Goal: Task Accomplishment & Management: Manage account settings

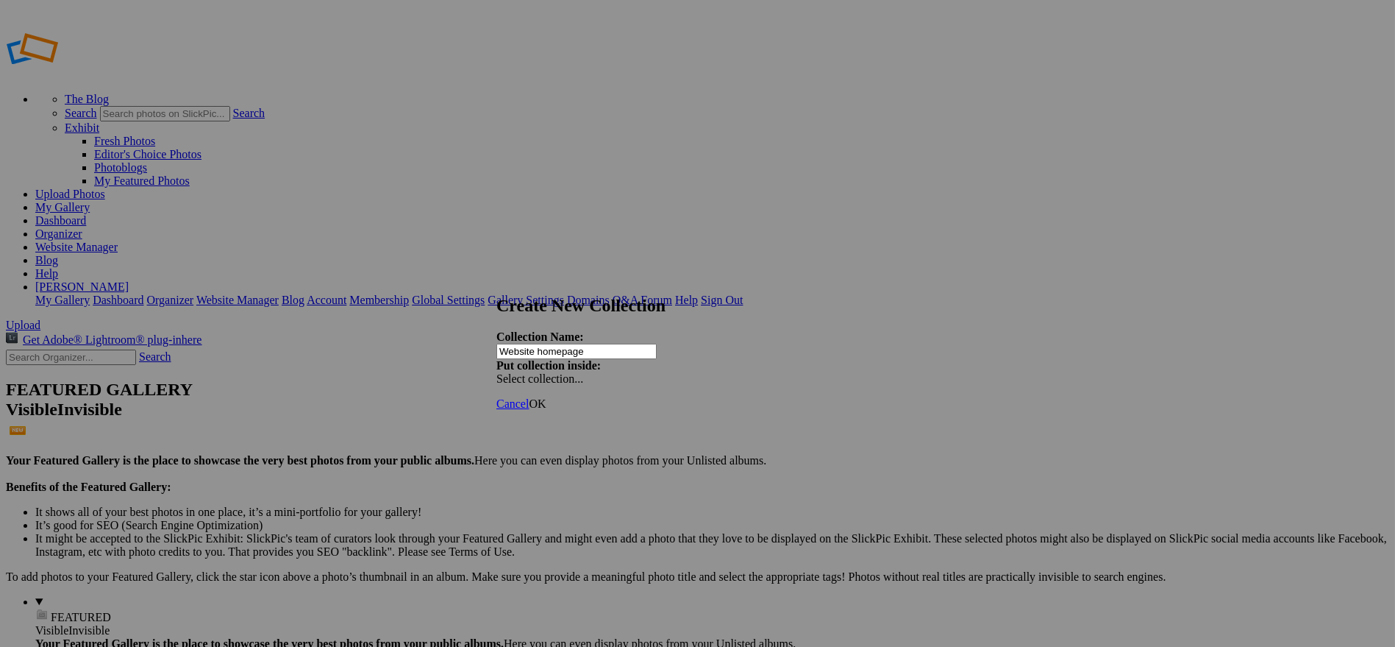
type input "Website homepage"
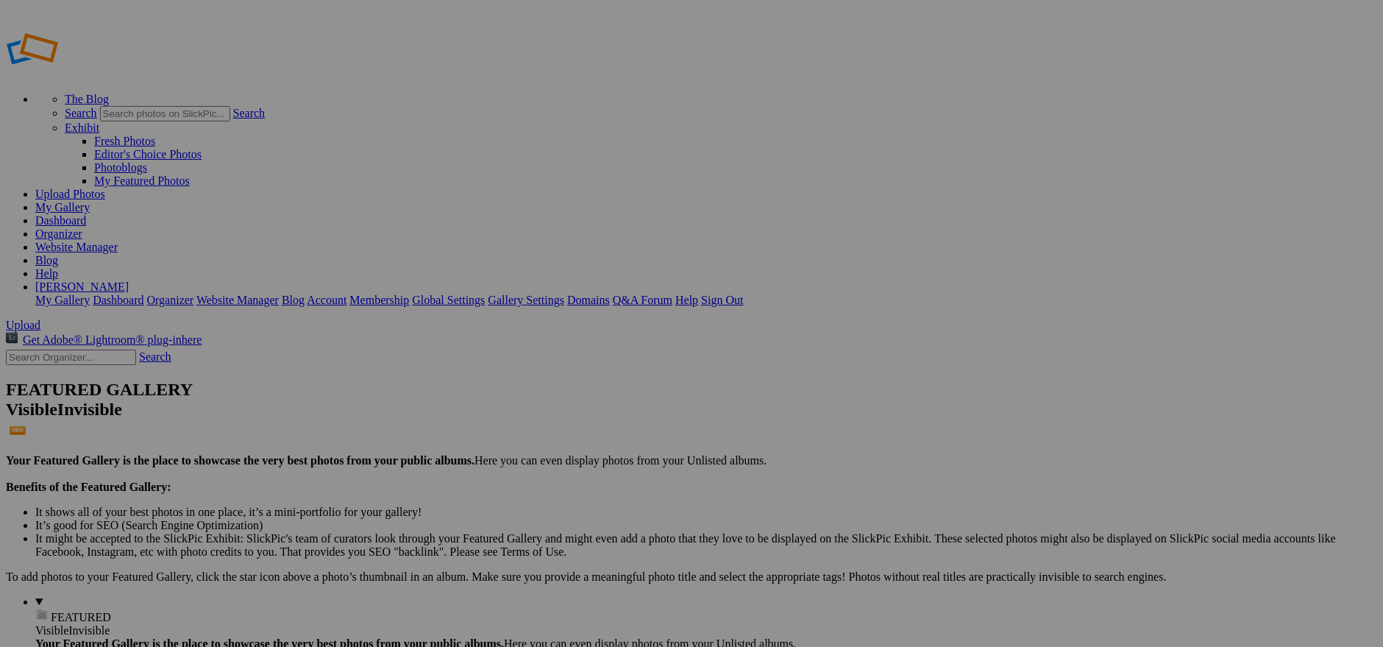
drag, startPoint x: 177, startPoint y: 337, endPoint x: 185, endPoint y: 340, distance: 8.6
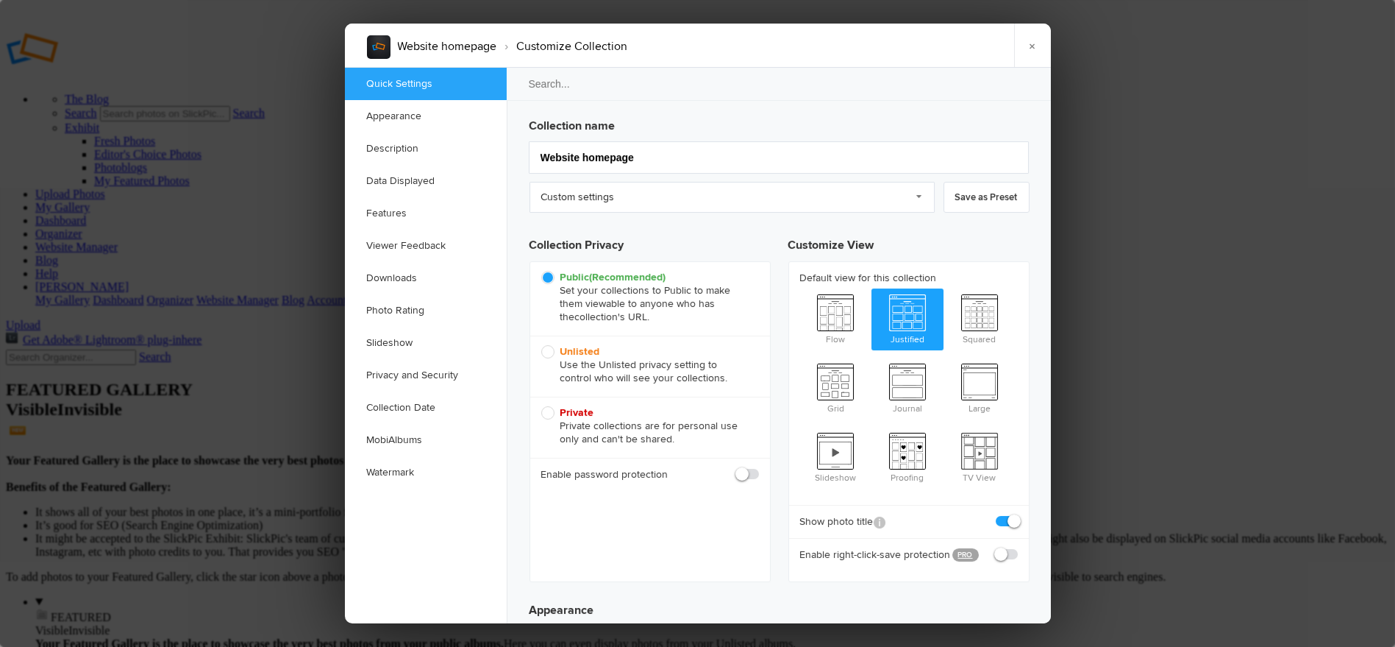
click at [685, 359] on span "Unlisted Use the Unlisted privacy setting to control who will see your collecti…" at bounding box center [646, 365] width 210 height 40
click at [541, 345] on input "Unlisted Use the Unlisted privacy setting to control who will see your collecti…" at bounding box center [541, 344] width 1 height 1
radio input "true"
click at [1040, 38] on link "×" at bounding box center [1032, 46] width 37 height 44
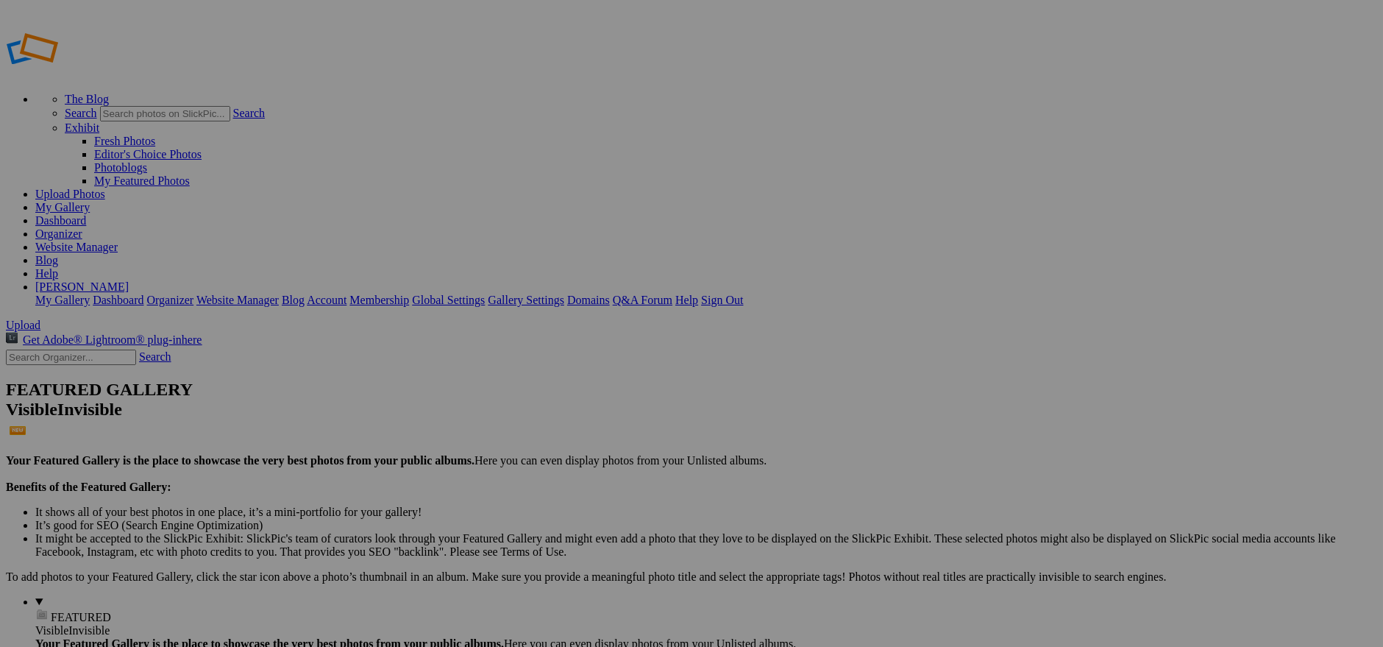
drag, startPoint x: 288, startPoint y: 221, endPoint x: 425, endPoint y: 230, distance: 137.8
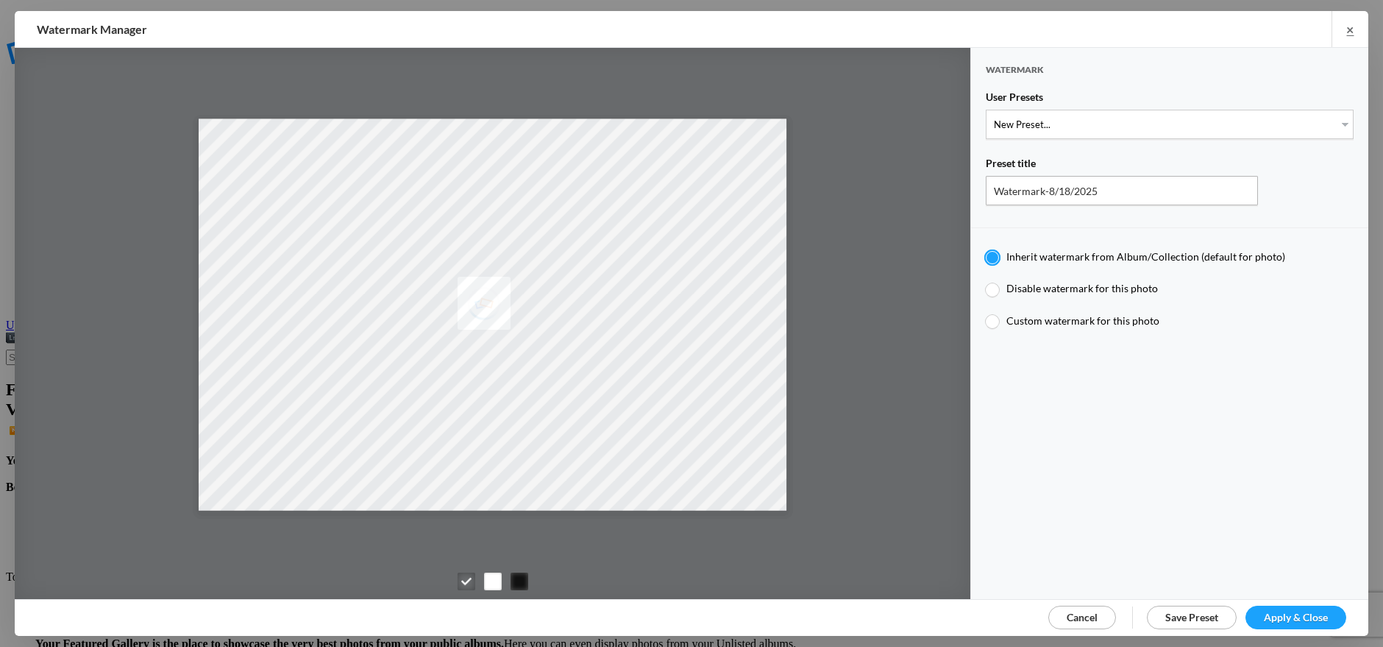
click at [1094, 611] on span "Cancel" at bounding box center [1082, 617] width 31 height 13
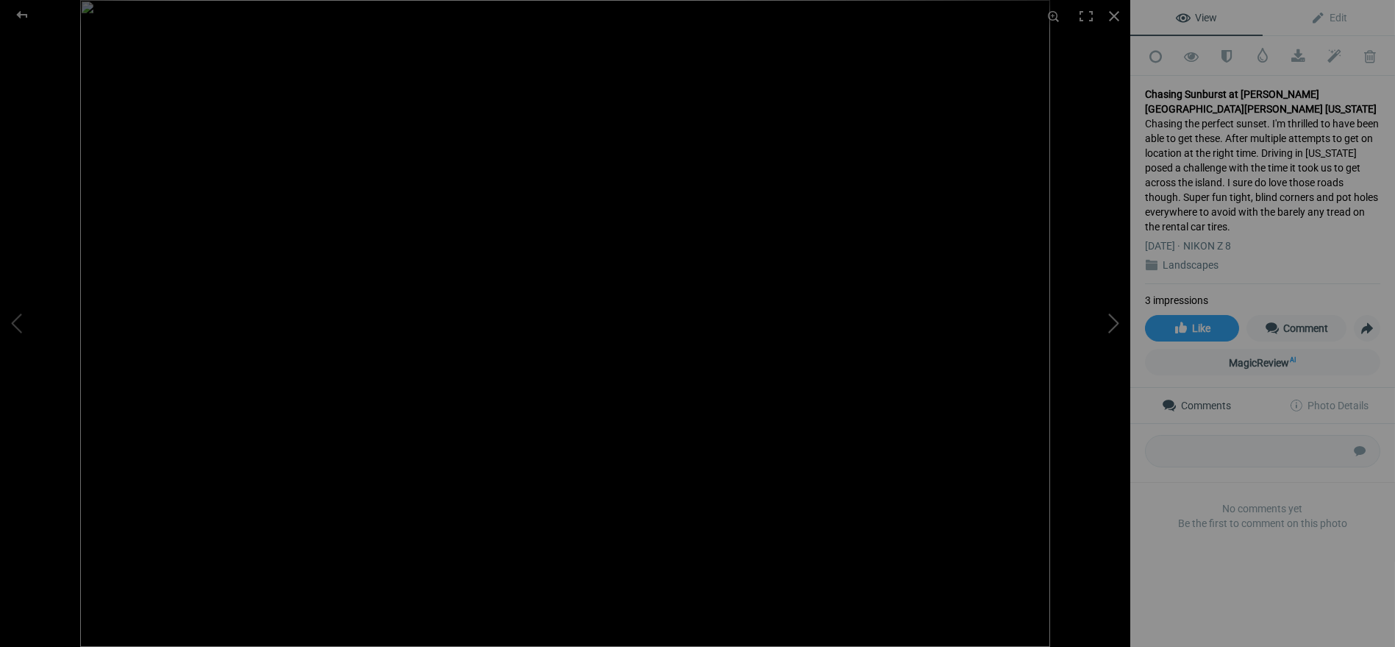
click at [1107, 332] on button at bounding box center [1075, 323] width 110 height 232
click at [1107, 331] on button at bounding box center [1075, 323] width 110 height 232
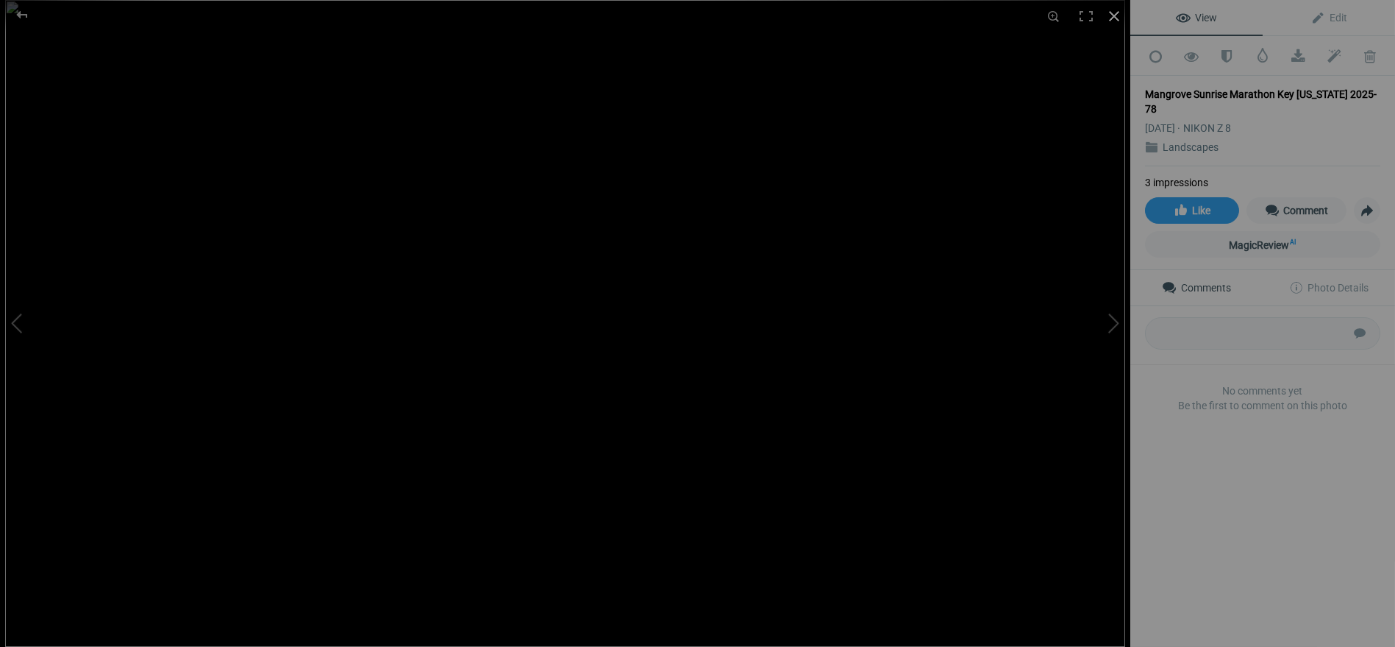
click at [1109, 10] on div at bounding box center [1114, 16] width 32 height 32
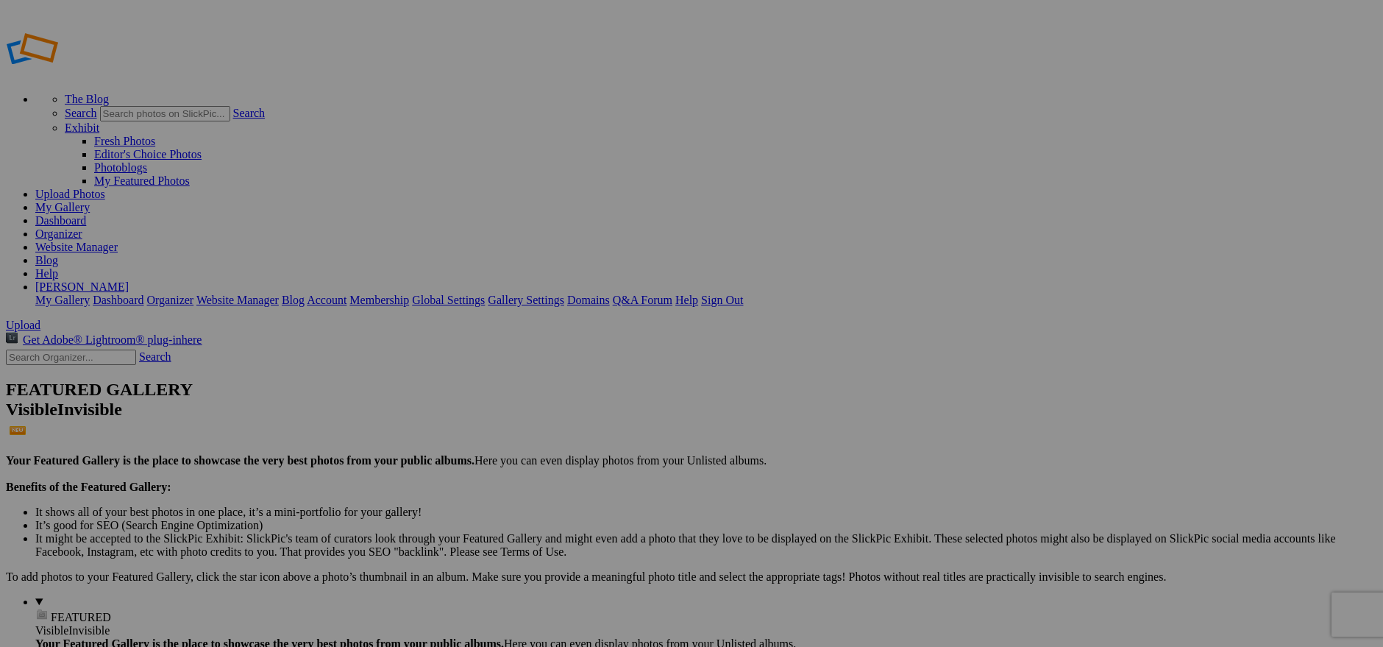
click at [346, 294] on link "Account" at bounding box center [327, 300] width 40 height 13
